Goal: Information Seeking & Learning: Find specific fact

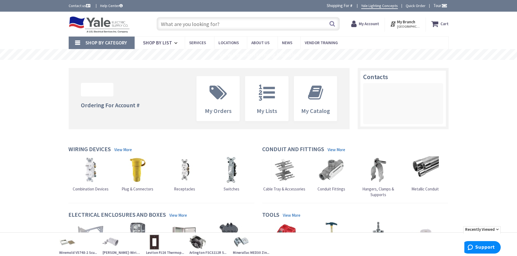
click at [227, 23] on input "text" at bounding box center [248, 24] width 183 height 14
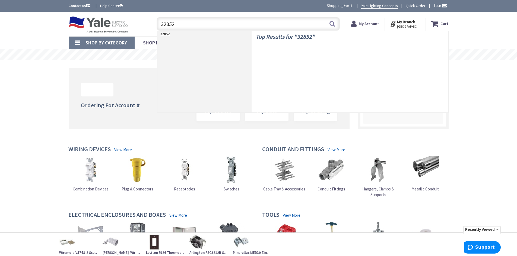
type input "328527"
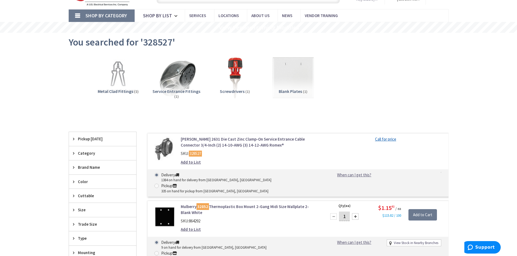
click at [208, 142] on link "[PERSON_NAME] 2631 Die Cast Zinc Clamp-On Service Entrance Cable Connector 3/4-…" at bounding box center [250, 143] width 138 height 12
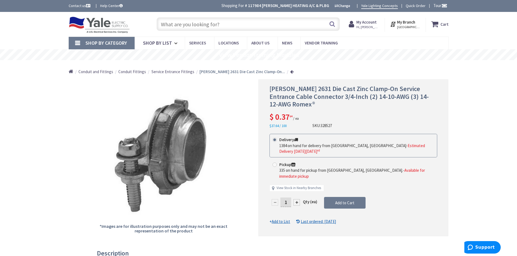
click at [190, 26] on input "text" at bounding box center [248, 24] width 183 height 14
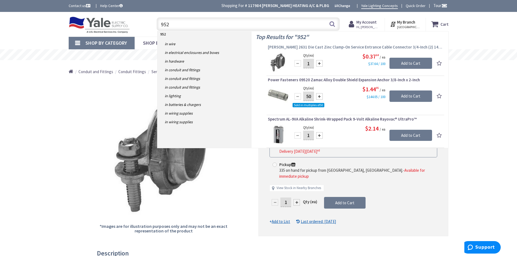
type input "952"
click at [305, 47] on span "[PERSON_NAME] 2631 Die Cast Zinc Clamp-On Service Entrance Cable Connector 3/4-…" at bounding box center [355, 47] width 175 height 5
